Goal: Task Accomplishment & Management: Manage account settings

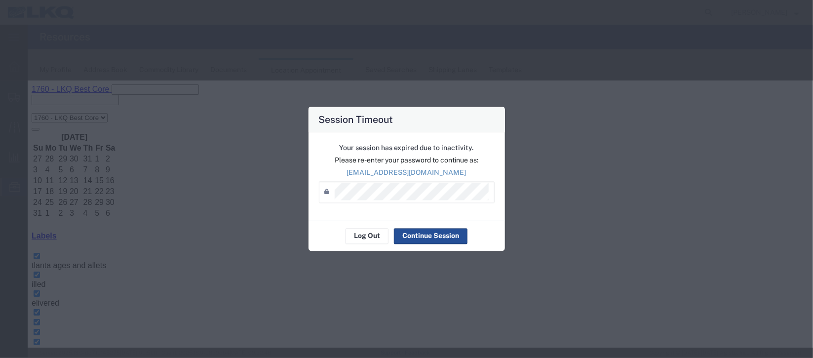
scroll to position [148, 0]
click at [444, 238] on button "Continue Session" at bounding box center [431, 236] width 74 height 16
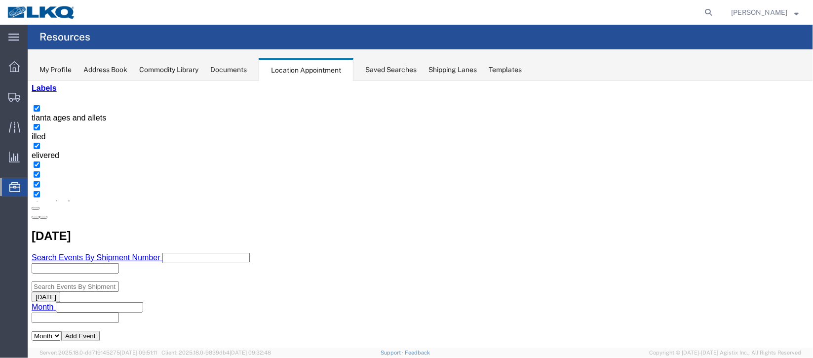
click at [0, 0] on span "Location Appointment" at bounding box center [0, 0] width 0 height 0
click at [0, 0] on span "Address Book" at bounding box center [0, 0] width 0 height 0
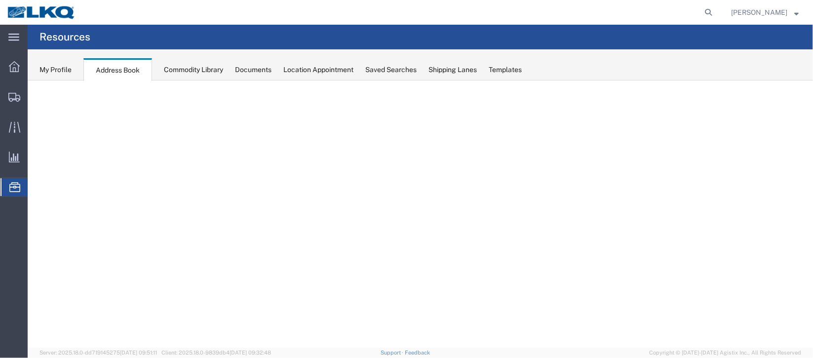
click at [0, 0] on span "Location Appointment" at bounding box center [0, 0] width 0 height 0
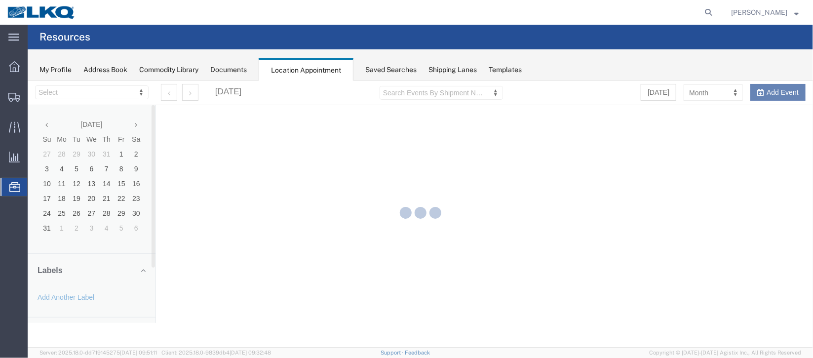
select select "27634"
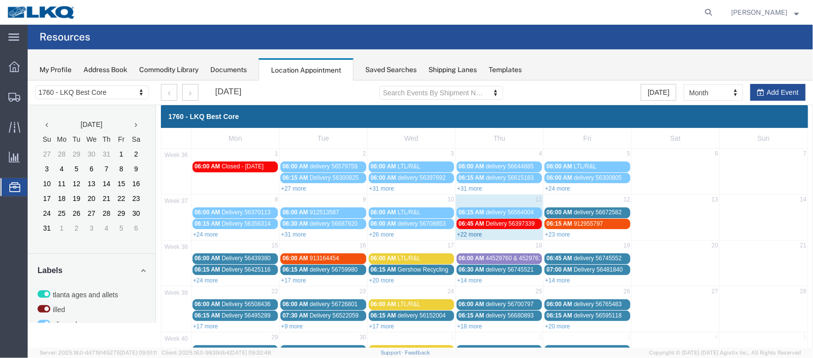
click at [473, 233] on link "+22 more" at bounding box center [469, 234] width 25 height 7
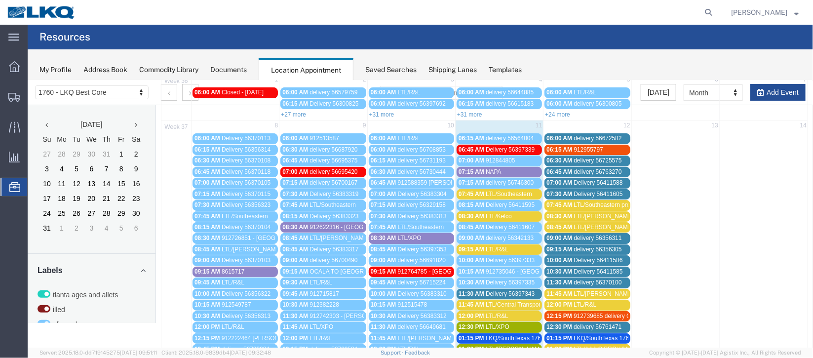
scroll to position [148, 0]
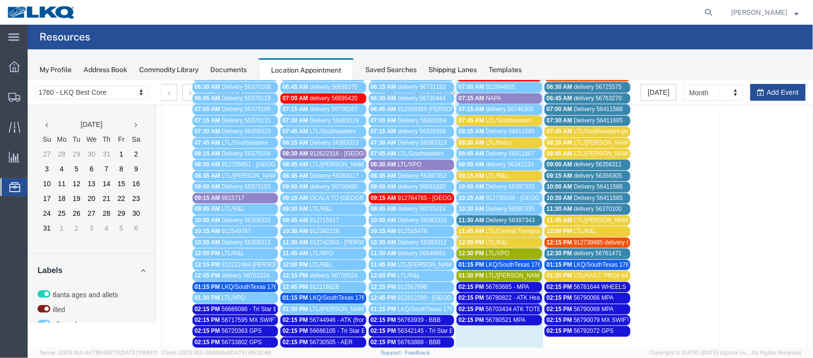
click at [529, 261] on span "LKQ/SouthTexas 1762" at bounding box center [515, 264] width 59 height 7
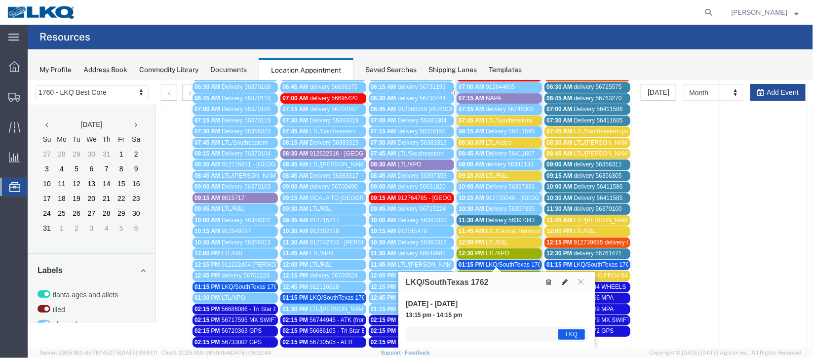
click at [566, 283] on icon at bounding box center [565, 281] width 6 height 7
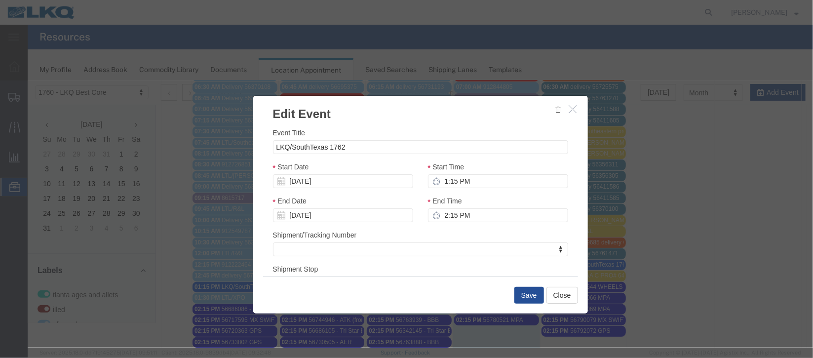
scroll to position [121, 0]
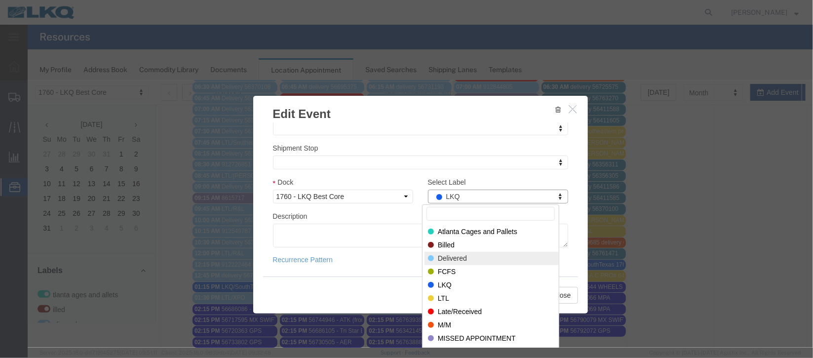
select select "40"
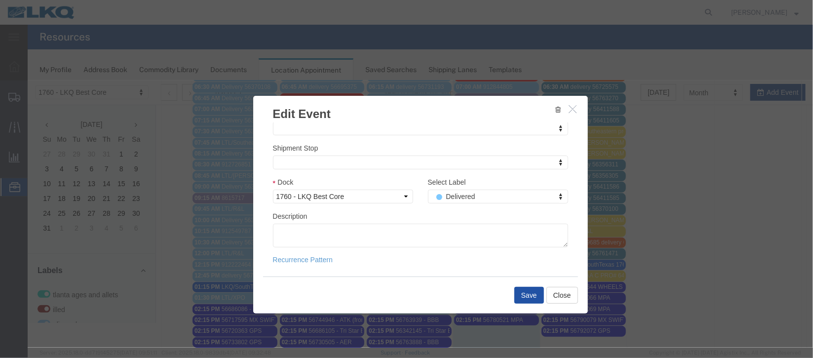
click at [530, 298] on button "Save" at bounding box center [529, 294] width 30 height 17
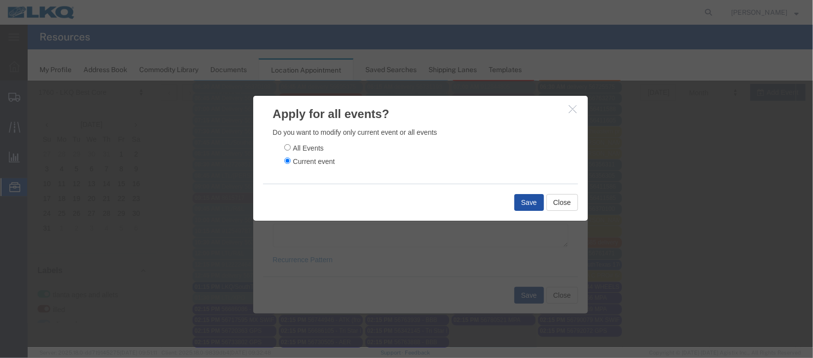
click at [521, 204] on button "Save" at bounding box center [529, 202] width 30 height 17
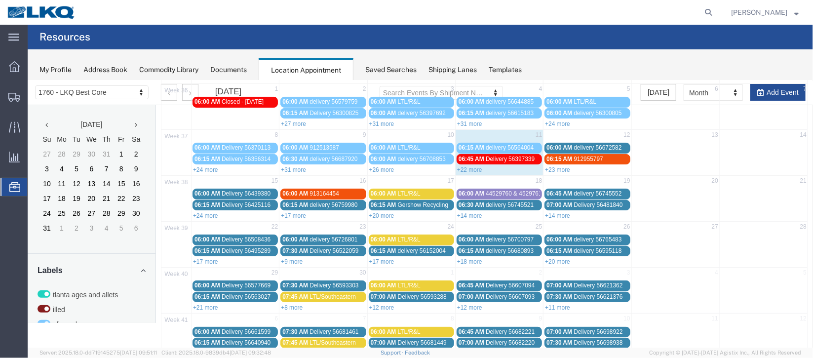
scroll to position [84, 0]
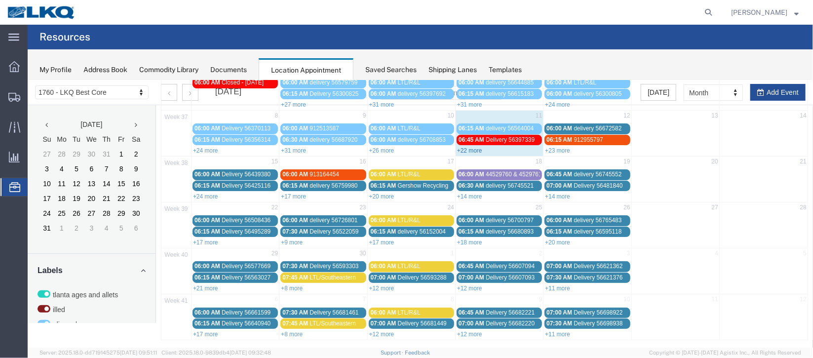
click at [469, 147] on link "+22 more" at bounding box center [469, 150] width 25 height 7
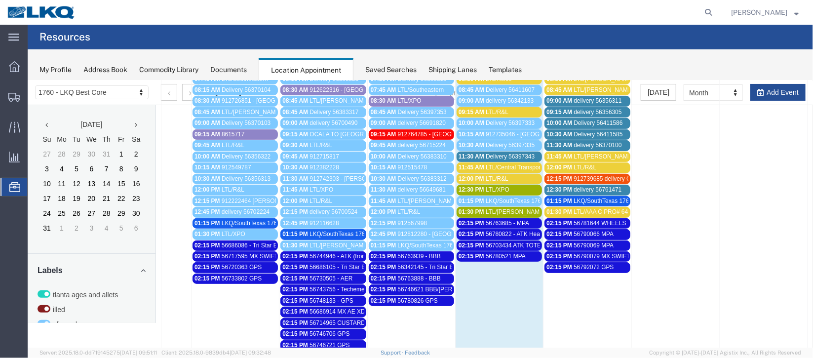
scroll to position [232, 0]
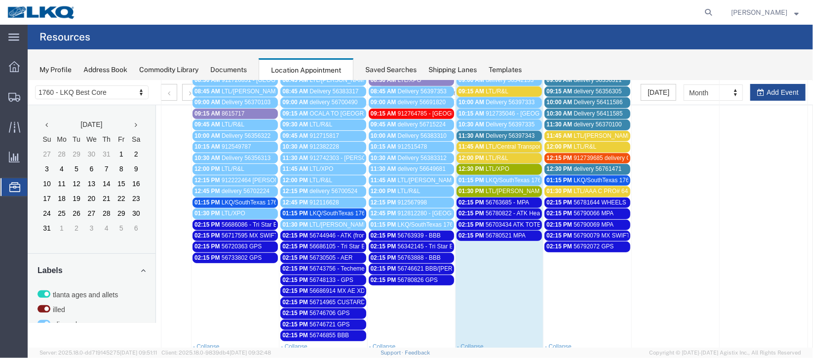
click at [476, 130] on link "11:30 AM Delivery 56397343" at bounding box center [498, 135] width 85 height 10
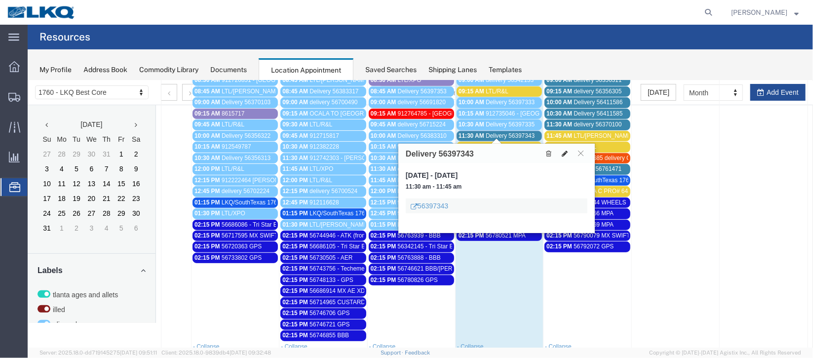
click at [566, 156] on button at bounding box center [565, 153] width 14 height 10
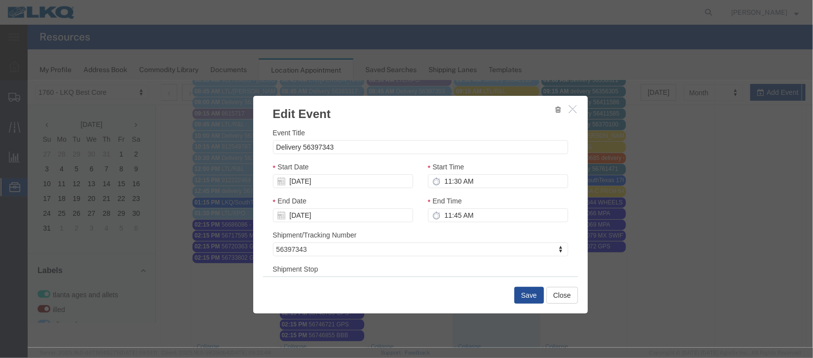
select select
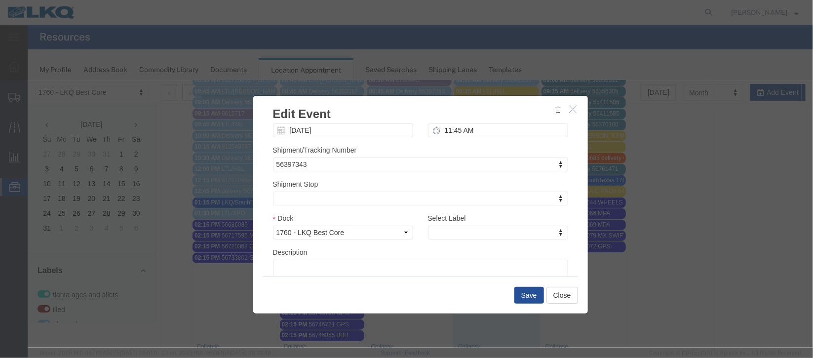
scroll to position [126, 0]
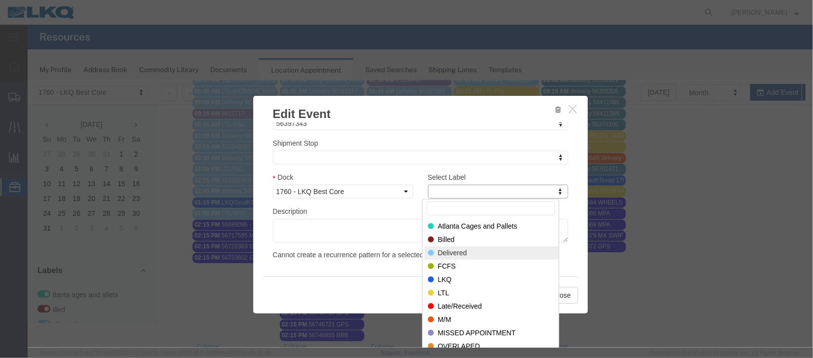
select select "40"
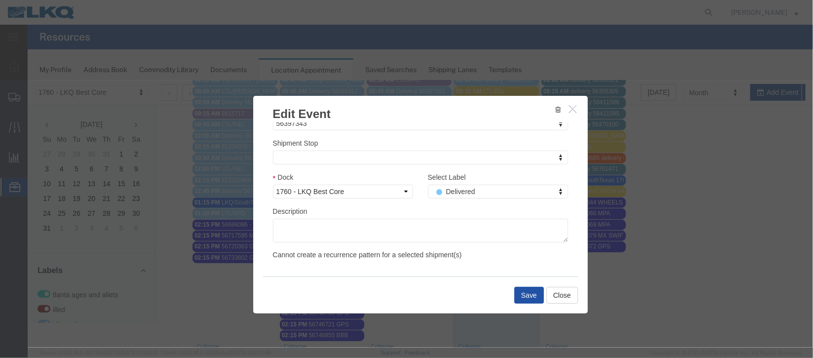
click at [516, 290] on button "Save" at bounding box center [529, 294] width 30 height 17
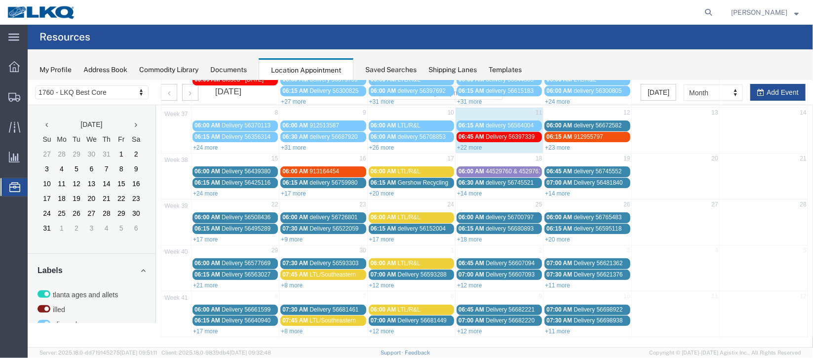
scroll to position [0, 0]
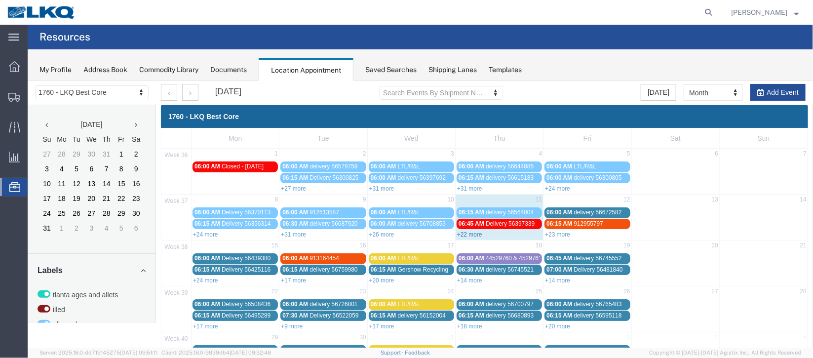
click at [474, 235] on link "+22 more" at bounding box center [469, 234] width 25 height 7
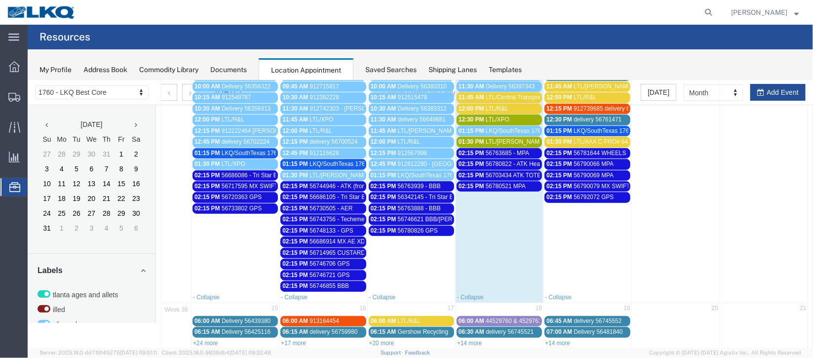
scroll to position [234, 0]
